Goal: Transaction & Acquisition: Purchase product/service

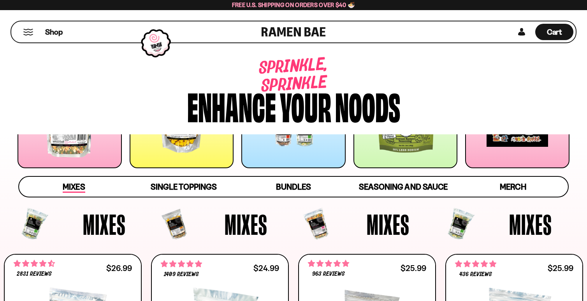
click at [76, 185] on span "Mixes" at bounding box center [74, 187] width 22 height 11
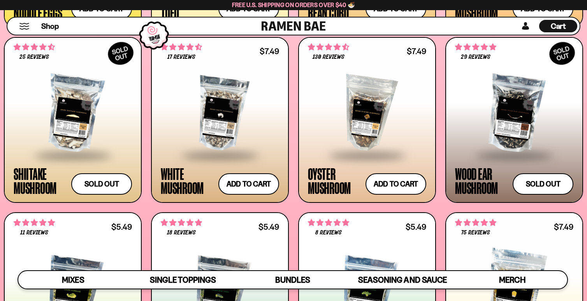
scroll to position [971, 0]
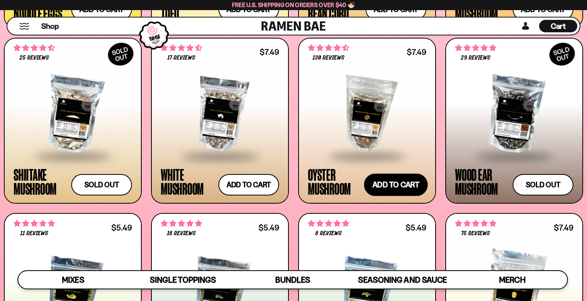
click at [383, 182] on button "Add to cart Add ― Regular price $7.49 Regular price Sale price $7.49 Unit price…" at bounding box center [396, 185] width 64 height 23
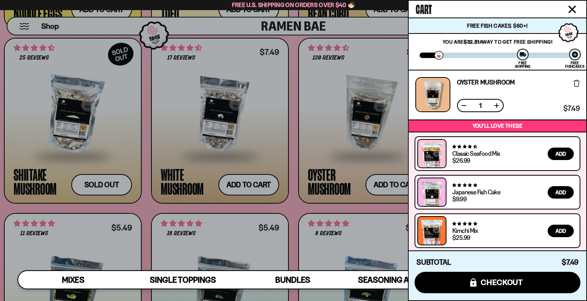
click at [295, 208] on div at bounding box center [293, 150] width 587 height 301
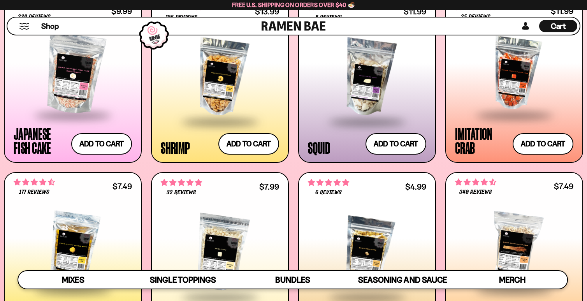
scroll to position [662, 0]
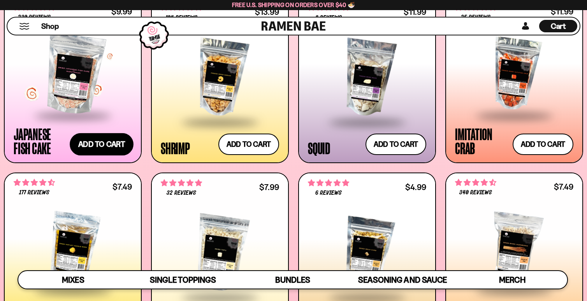
click at [121, 145] on button "Add to cart Add ― Regular price $9.99 Regular price Sale price $9.99 Unit price…" at bounding box center [102, 144] width 64 height 23
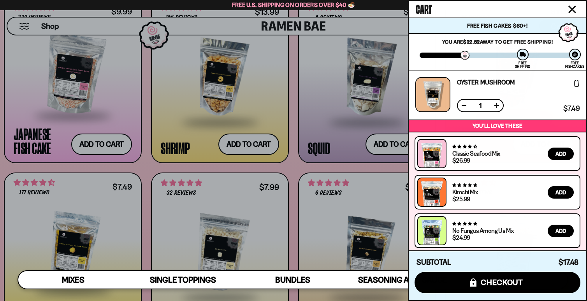
scroll to position [52, 0]
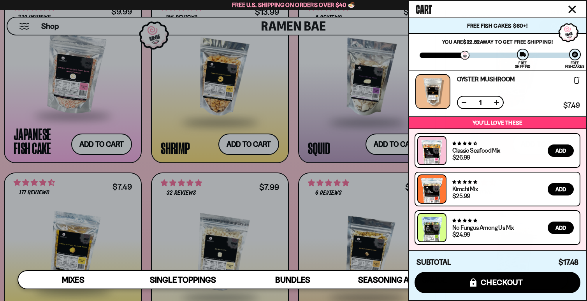
click at [294, 167] on div at bounding box center [293, 150] width 587 height 301
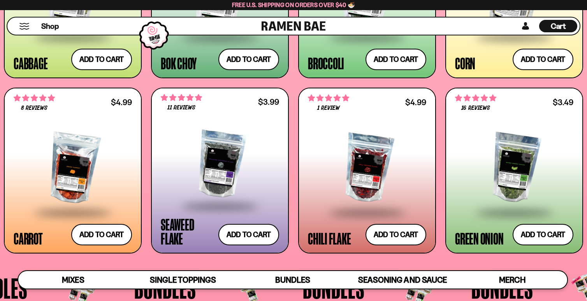
scroll to position [1274, 0]
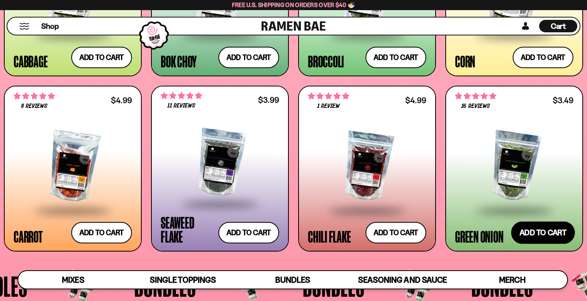
click at [541, 235] on button "Add to cart Add ― Regular price $3.49 Regular price Sale price $3.49 Unit price…" at bounding box center [543, 232] width 64 height 23
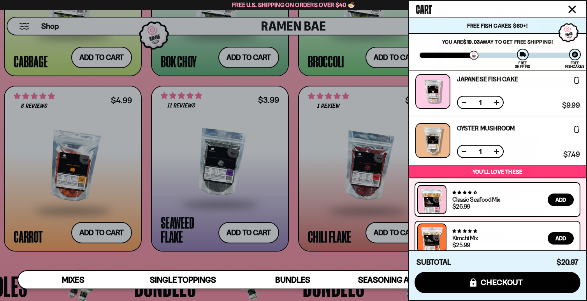
click at [293, 204] on div at bounding box center [293, 150] width 587 height 301
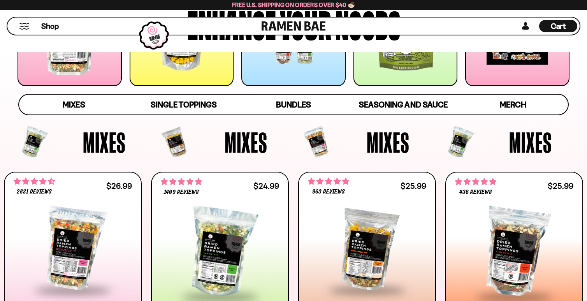
scroll to position [0, 0]
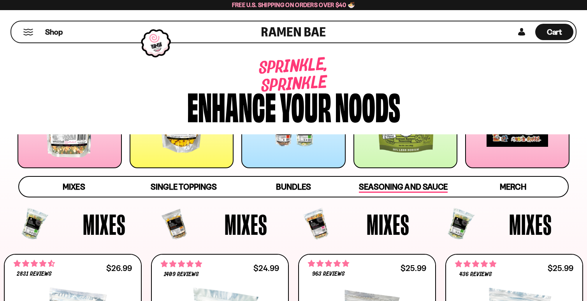
click at [380, 188] on span "Seasoning and Sauce" at bounding box center [403, 187] width 88 height 11
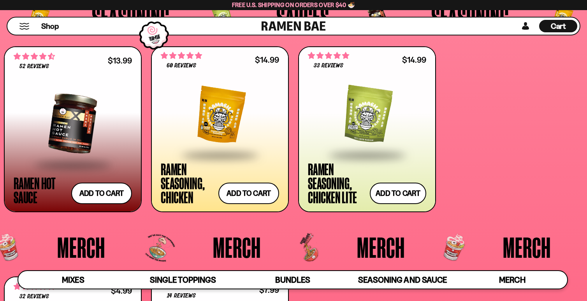
scroll to position [1864, 0]
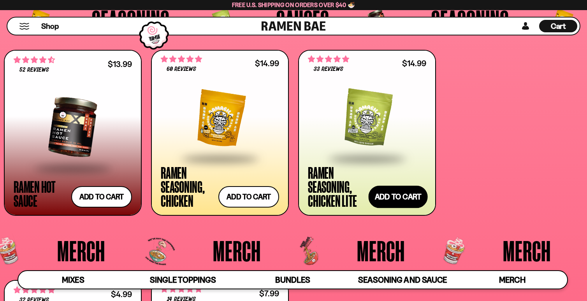
click at [388, 188] on button "Add to cart Add ― Regular price $14.99 Regular price Sale price $14.99 Unit pri…" at bounding box center [397, 197] width 59 height 23
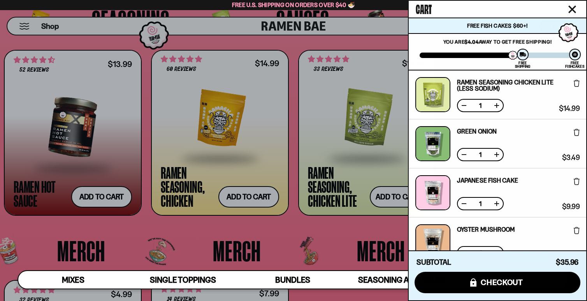
click at [372, 130] on div at bounding box center [293, 150] width 587 height 301
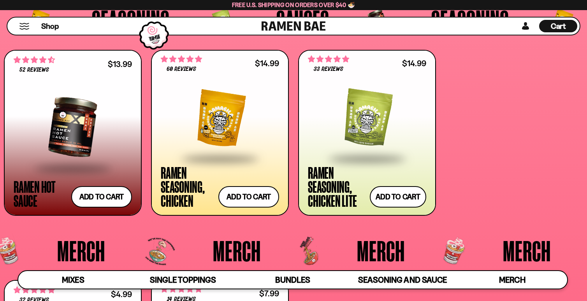
click at [359, 124] on div at bounding box center [367, 119] width 118 height 78
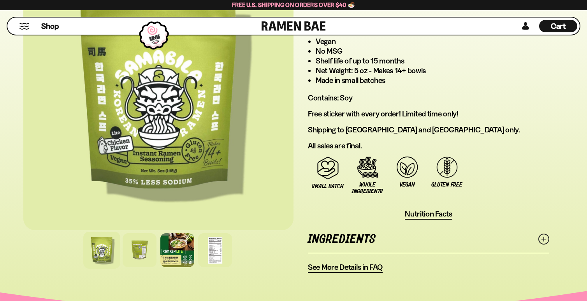
scroll to position [519, 0]
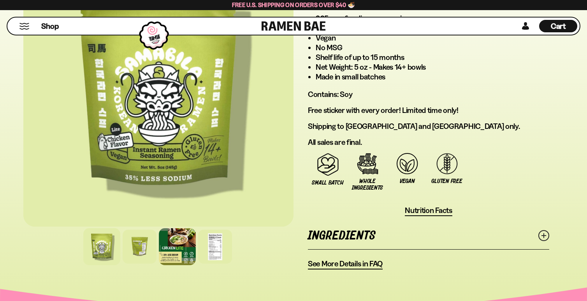
click at [175, 258] on div at bounding box center [177, 246] width 37 height 37
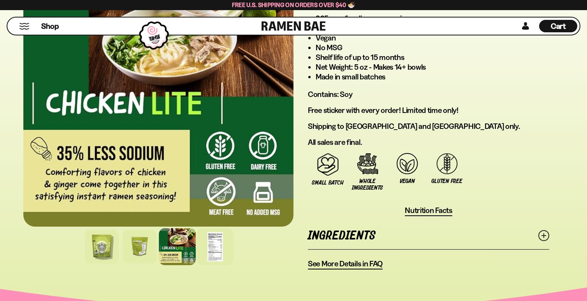
click at [214, 251] on div at bounding box center [215, 246] width 37 height 37
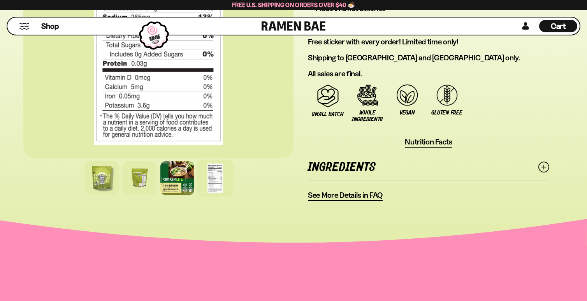
scroll to position [594, 0]
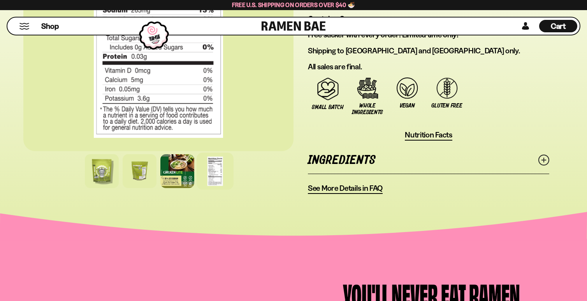
click at [336, 190] on span "See More Details in FAQ" at bounding box center [345, 188] width 75 height 10
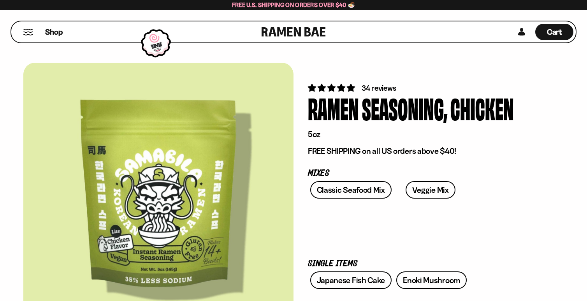
scroll to position [594, 0]
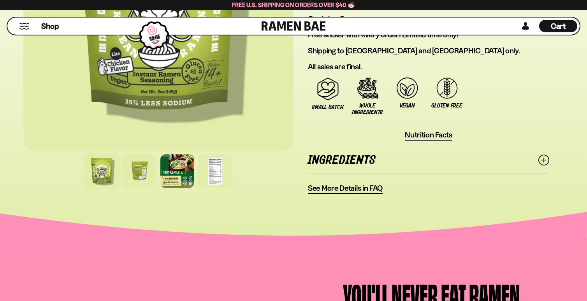
click at [545, 159] on icon at bounding box center [543, 160] width 11 height 11
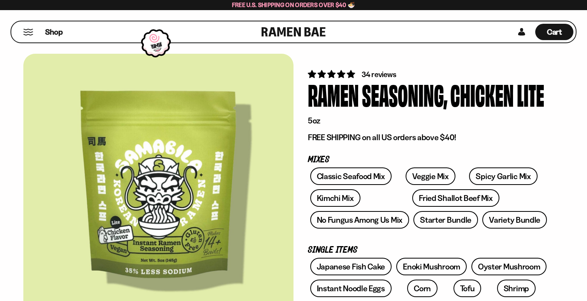
scroll to position [0, 0]
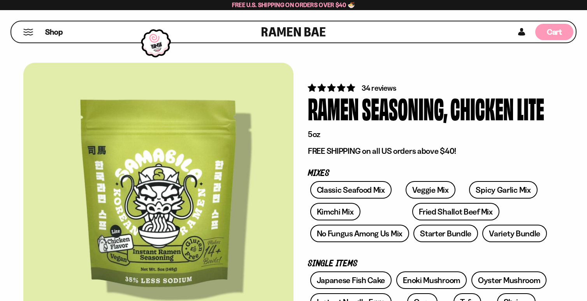
click at [553, 28] on span "Cart" at bounding box center [554, 31] width 15 height 9
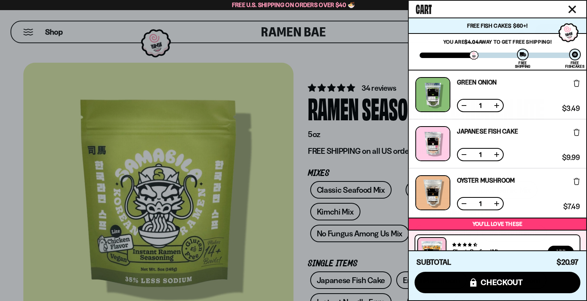
click at [360, 130] on div at bounding box center [293, 150] width 587 height 301
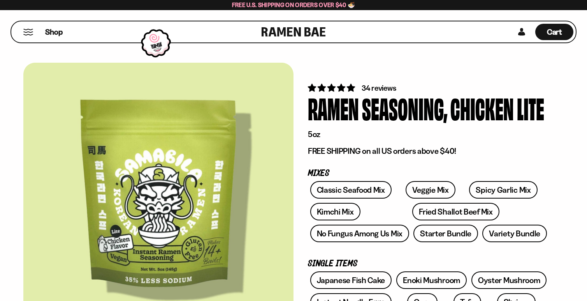
click at [26, 27] on div "Shop" at bounding box center [138, 31] width 248 height 21
click at [56, 34] on span "Shop" at bounding box center [53, 32] width 19 height 12
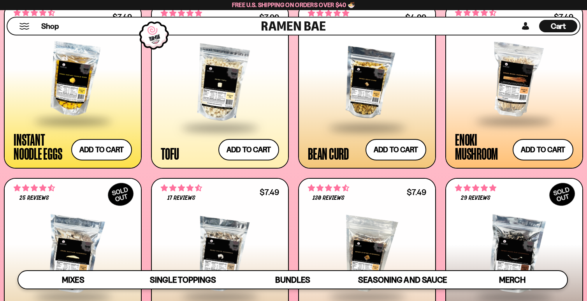
scroll to position [927, 0]
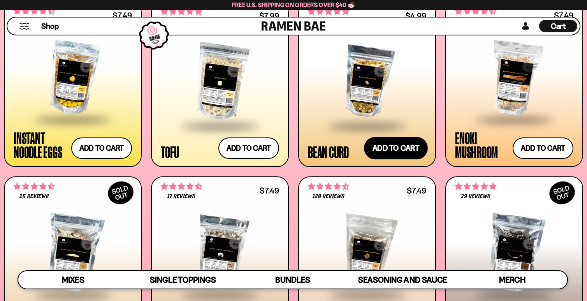
click at [415, 139] on button "Add to cart Add ― Regular price $4.99 Regular price Sale price $4.99 Unit price…" at bounding box center [396, 148] width 64 height 23
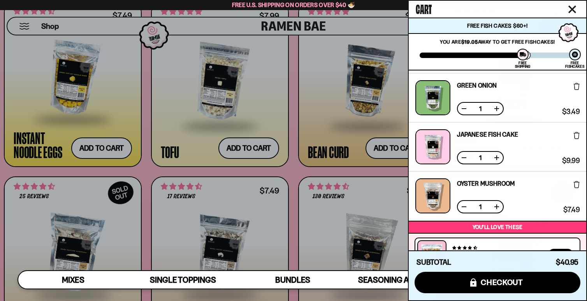
scroll to position [0, 0]
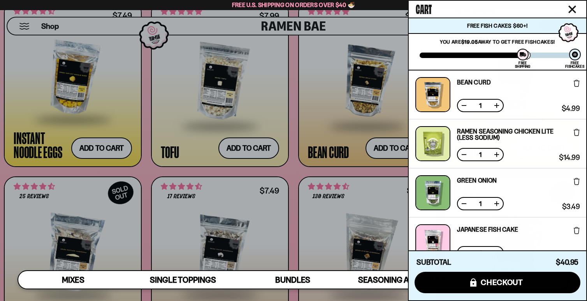
click at [466, 153] on button at bounding box center [464, 155] width 8 height 8
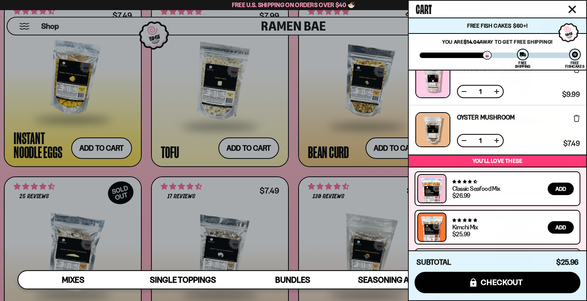
scroll to position [150, 0]
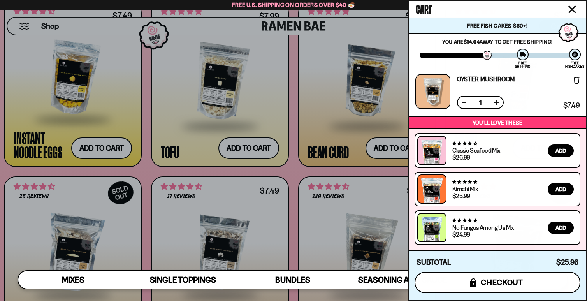
click at [502, 280] on span "checkout" at bounding box center [502, 282] width 42 height 9
